Goal: Navigation & Orientation: Find specific page/section

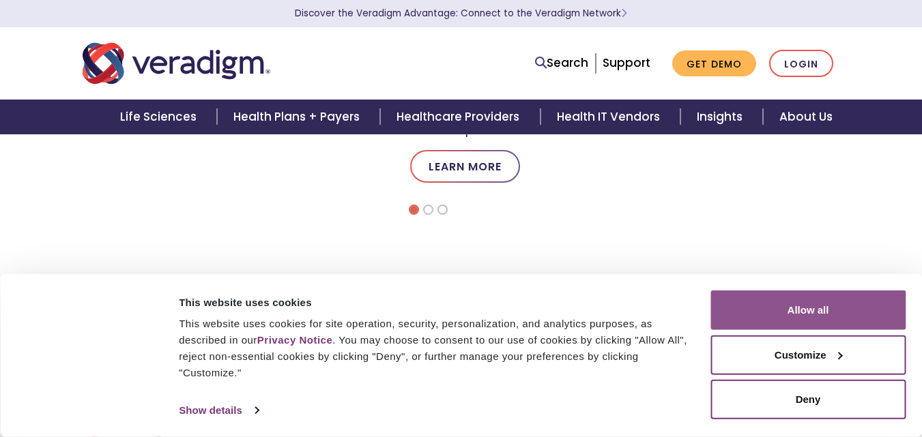
click at [778, 306] on button "Allow all" at bounding box center [807, 311] width 195 height 40
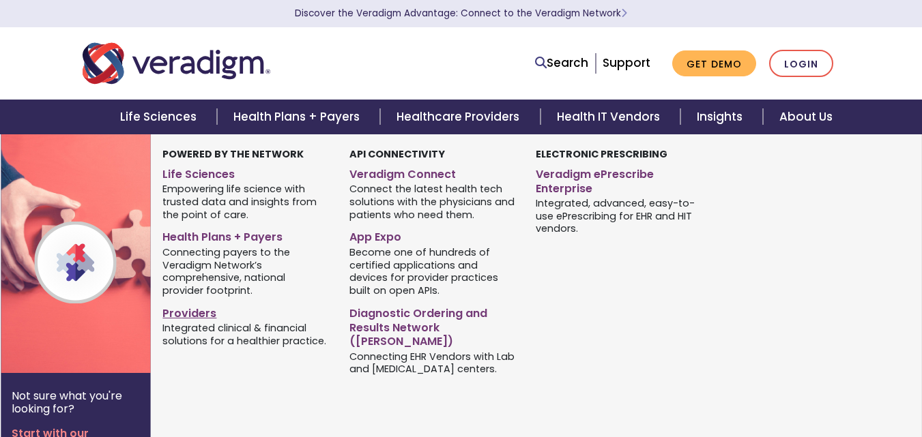
click at [183, 310] on link "Providers" at bounding box center [245, 312] width 166 height 20
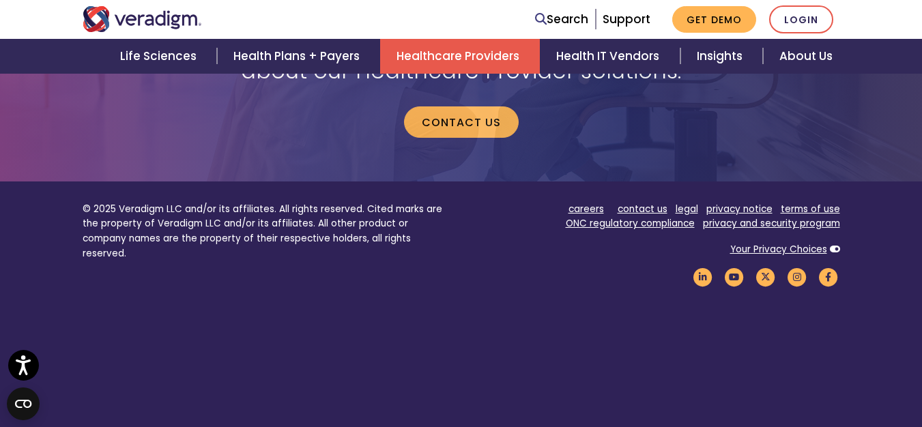
scroll to position [2820, 0]
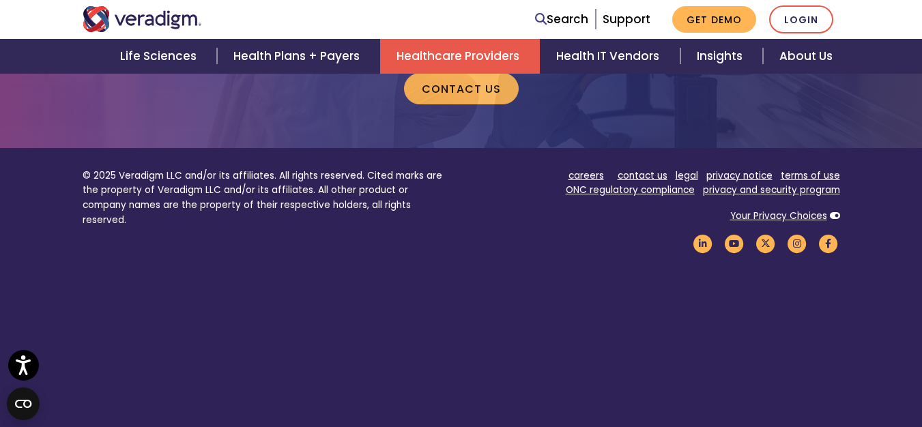
click at [156, 26] on img "Veradigm logo" at bounding box center [142, 19] width 119 height 26
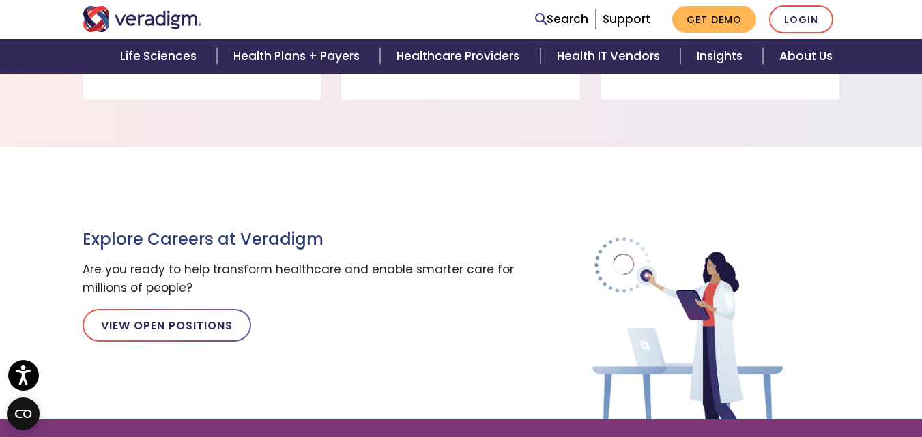
scroll to position [1392, 0]
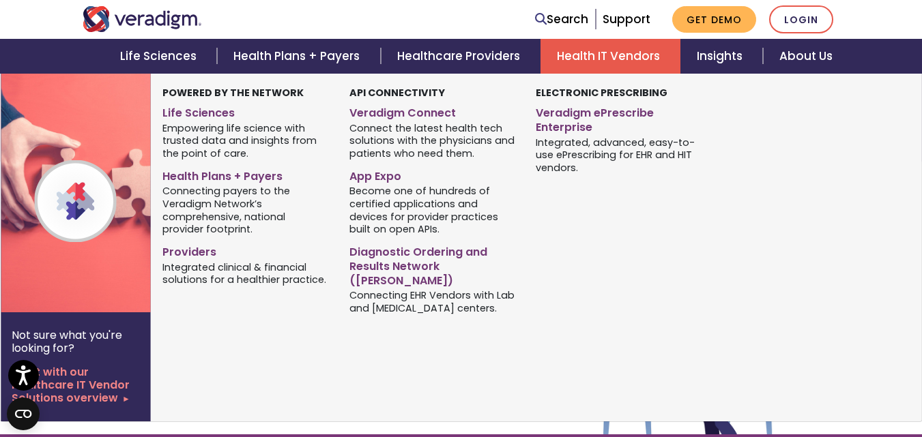
click at [643, 60] on link "Health IT Vendors" at bounding box center [610, 56] width 140 height 35
